Goal: Transaction & Acquisition: Purchase product/service

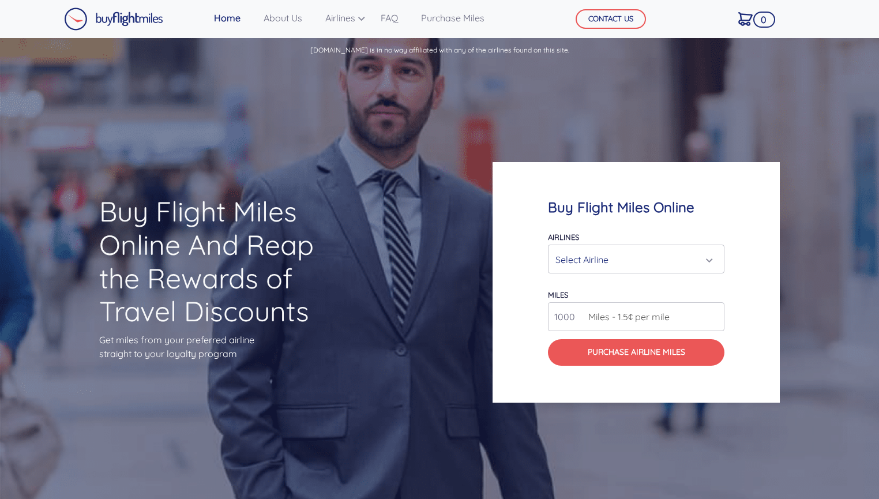
click at [711, 258] on div "Select Airline" at bounding box center [637, 260] width 162 height 22
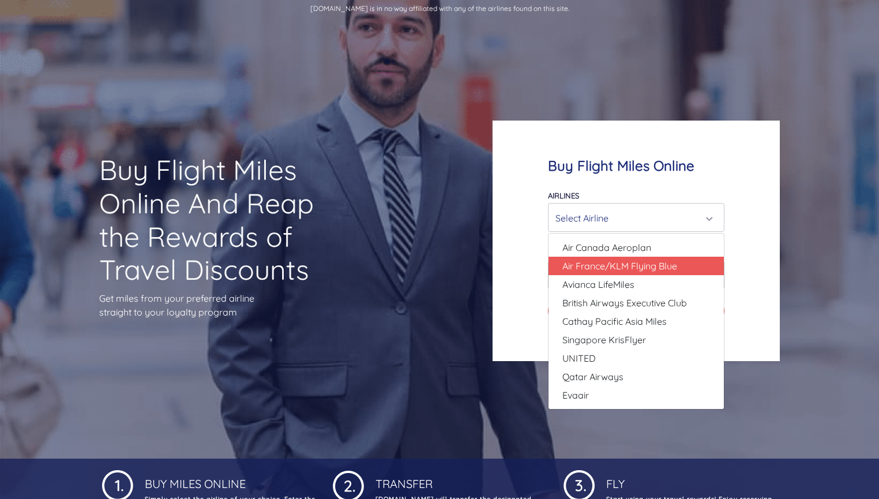
scroll to position [44, 0]
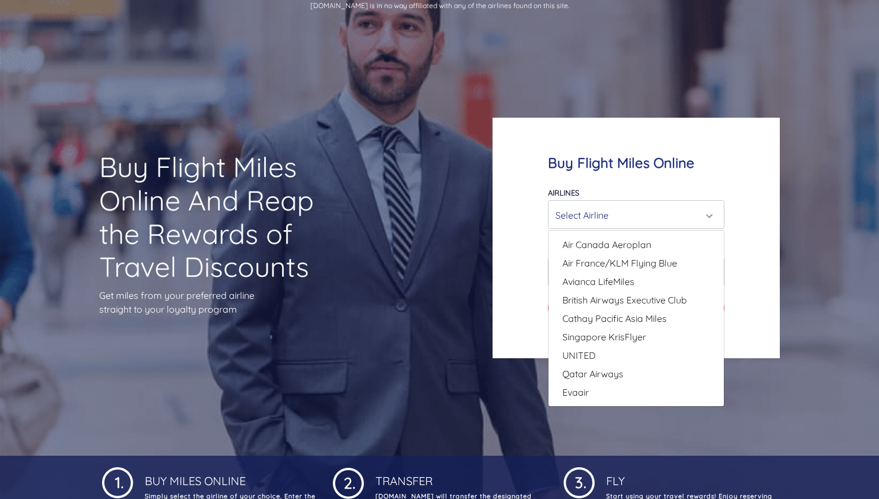
click at [756, 178] on div "Buy Flight Miles Online Airlines Air Canada Aeroplan Air France/KLM Flying Blue…" at bounding box center [636, 238] width 287 height 240
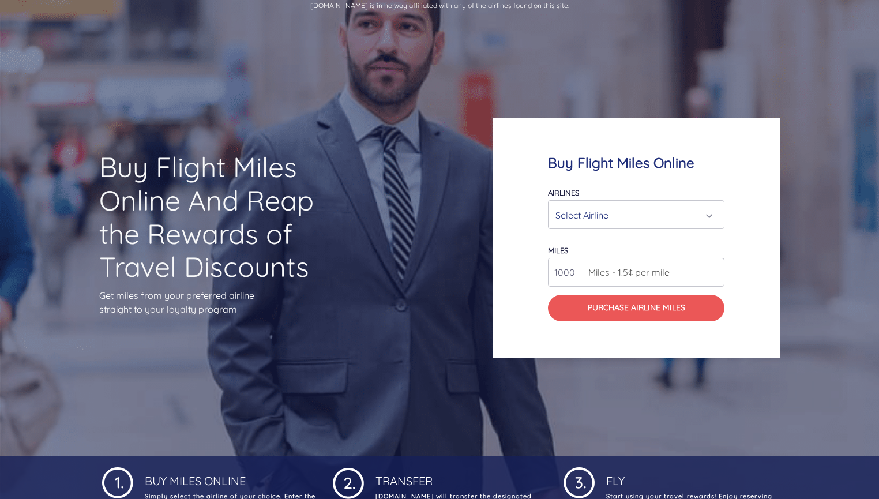
click at [711, 213] on div "Select Airline" at bounding box center [637, 215] width 162 height 22
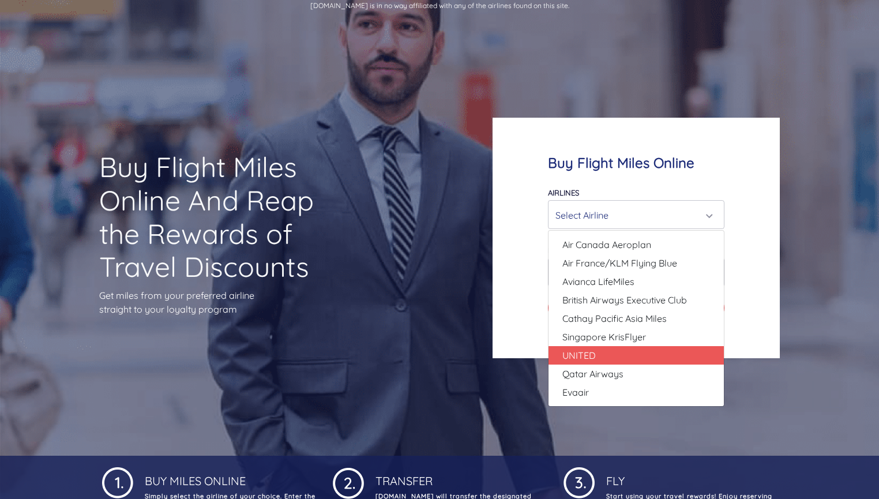
click at [635, 350] on link "UNITED" at bounding box center [636, 355] width 175 height 18
select select "UNITED"
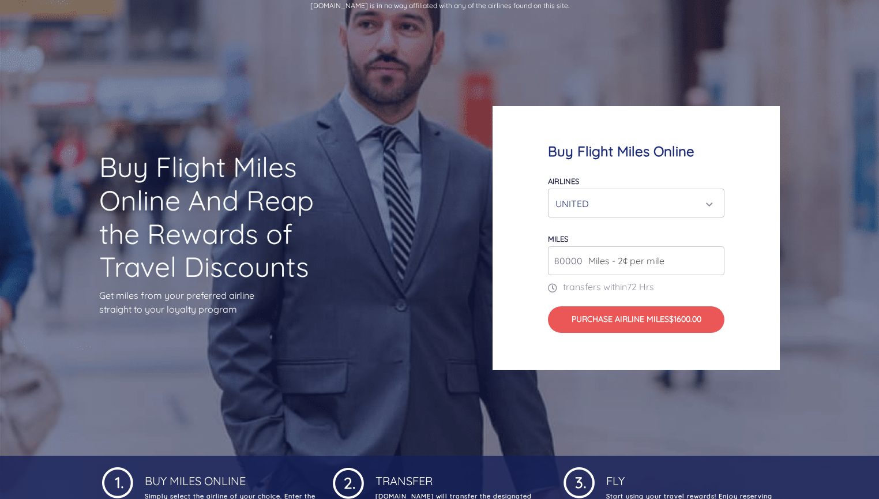
click at [713, 261] on input "80000" at bounding box center [636, 260] width 177 height 29
click at [713, 257] on input "81000" at bounding box center [636, 260] width 177 height 29
type input "82000"
click at [713, 257] on input "82000" at bounding box center [636, 260] width 177 height 29
click at [710, 197] on div "UNITED" at bounding box center [637, 204] width 162 height 22
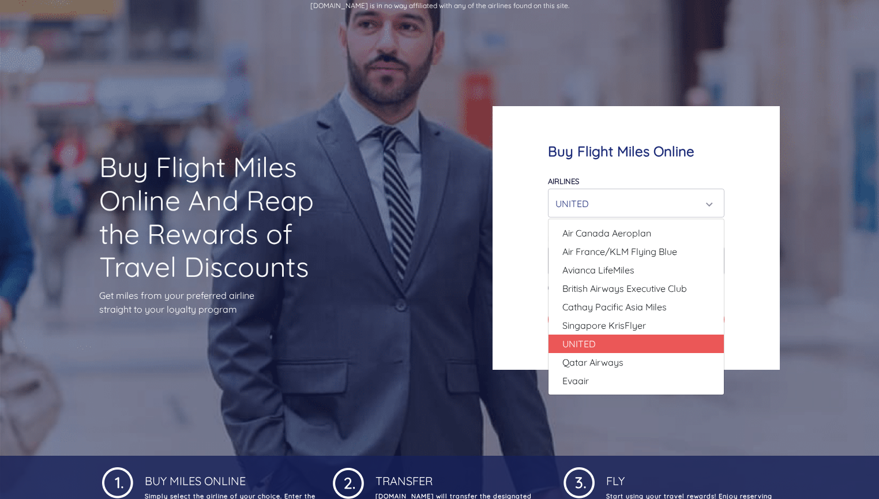
click at [778, 201] on div "Buy Flight Miles Online Airlines Air Canada Aeroplan Air France/KLM Flying Blue…" at bounding box center [636, 237] width 287 height 263
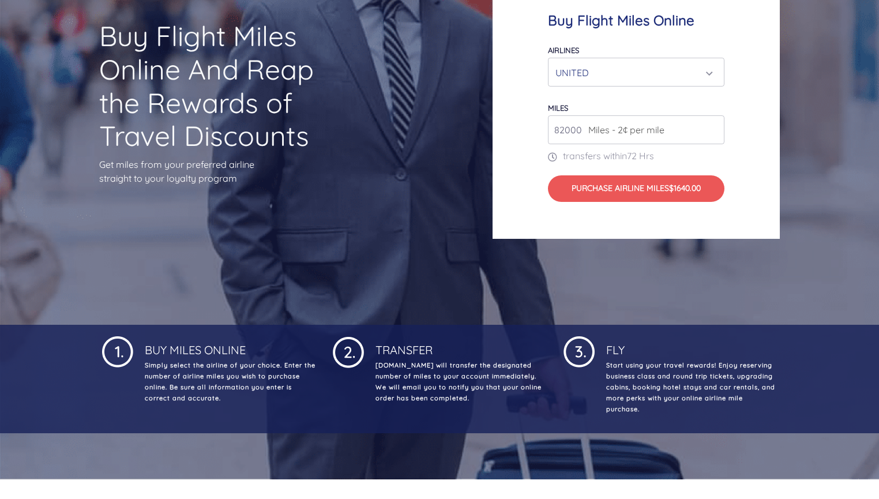
scroll to position [0, 0]
